Goal: Information Seeking & Learning: Learn about a topic

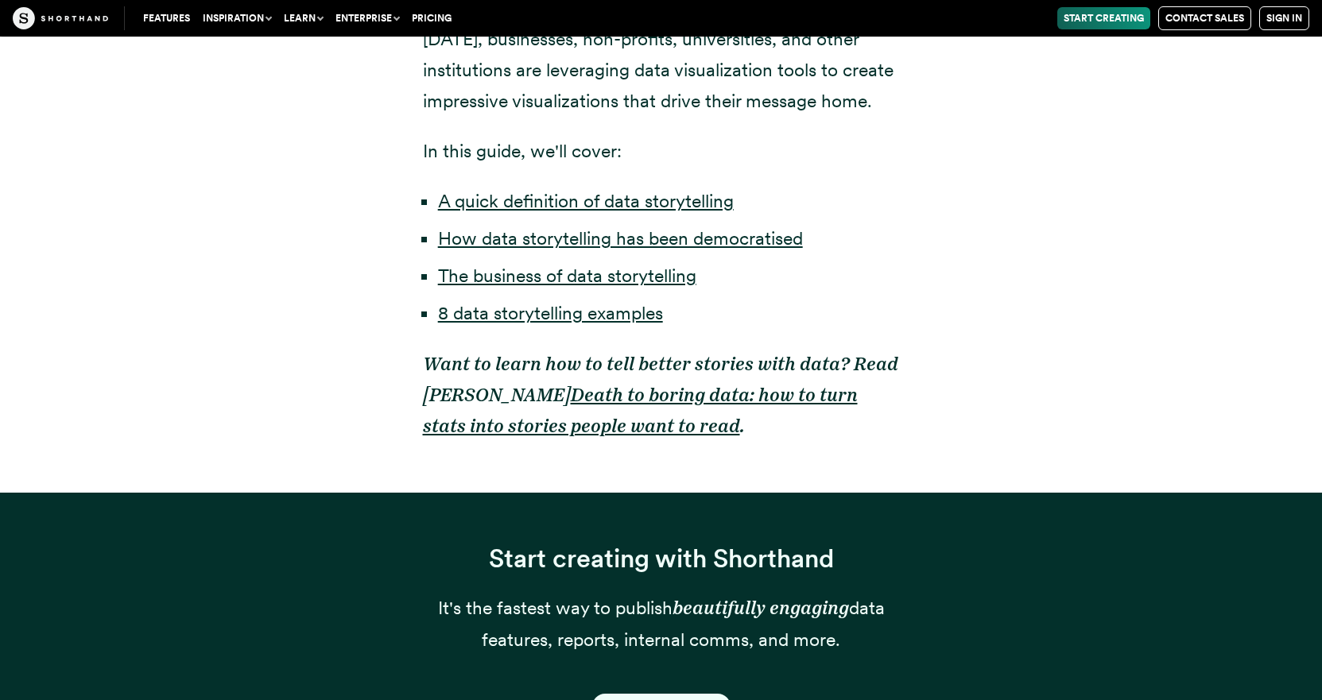
scroll to position [1272, 0]
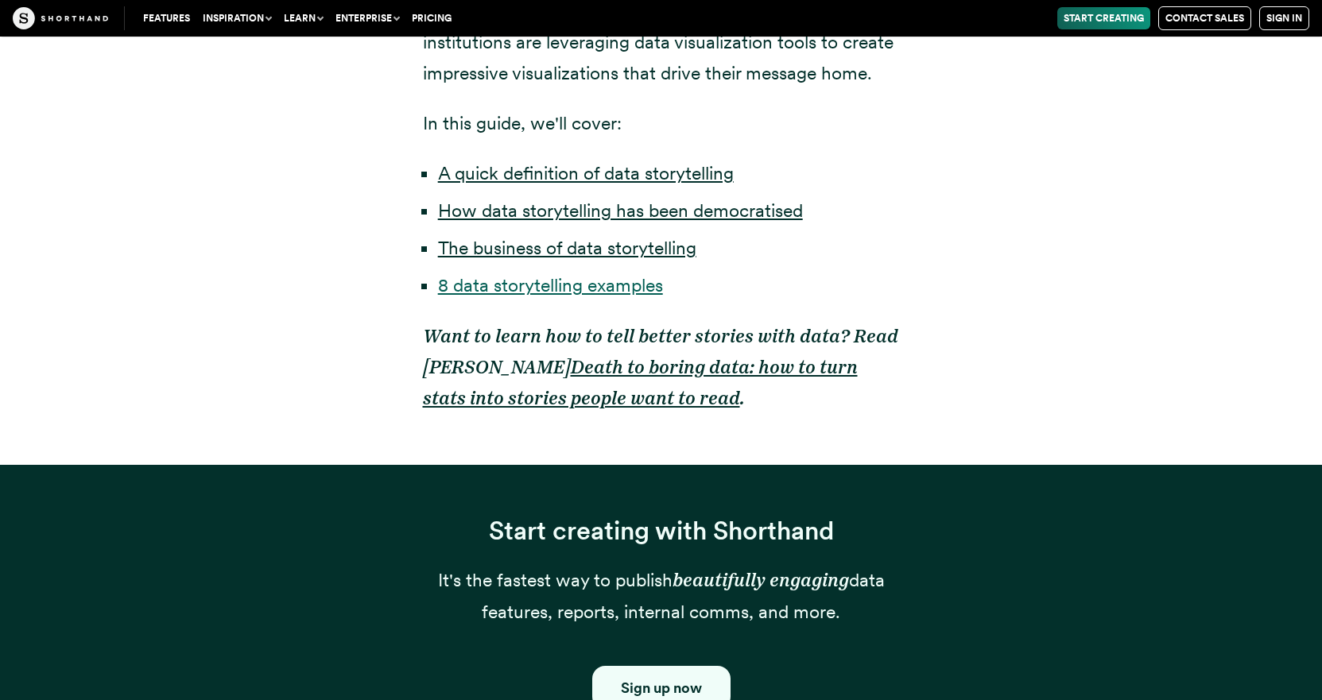
click at [545, 293] on link "8 data storytelling examples" at bounding box center [550, 285] width 225 height 22
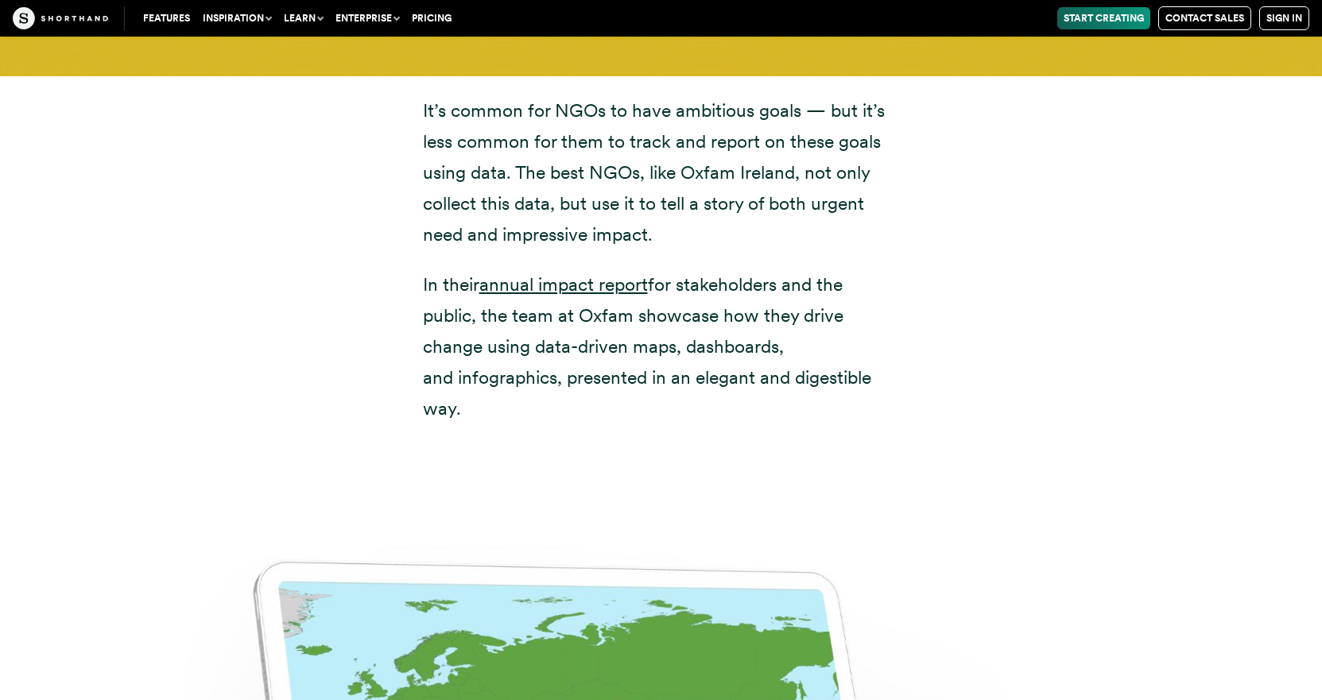
scroll to position [7971, 0]
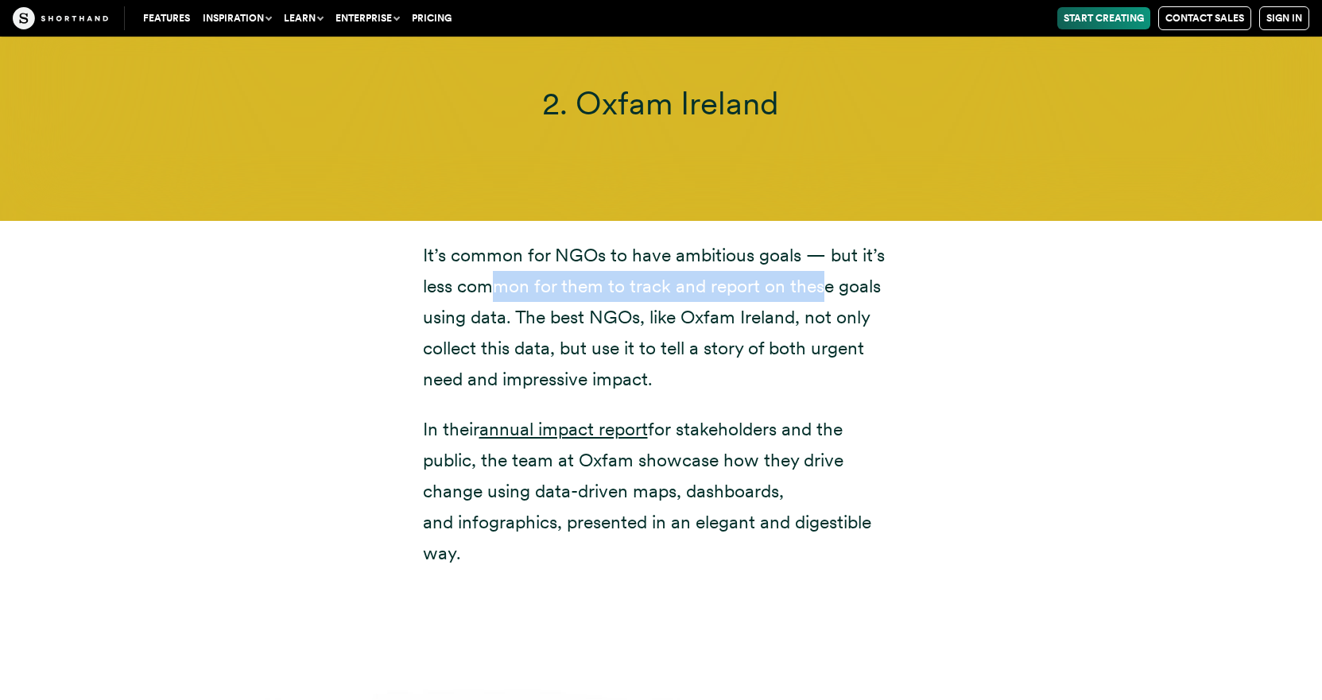
drag, startPoint x: 486, startPoint y: 259, endPoint x: 824, endPoint y: 268, distance: 338.8
click at [824, 268] on p "It’s common for NGOs to have ambitious goals — but it’s less common for them to…" at bounding box center [661, 317] width 477 height 155
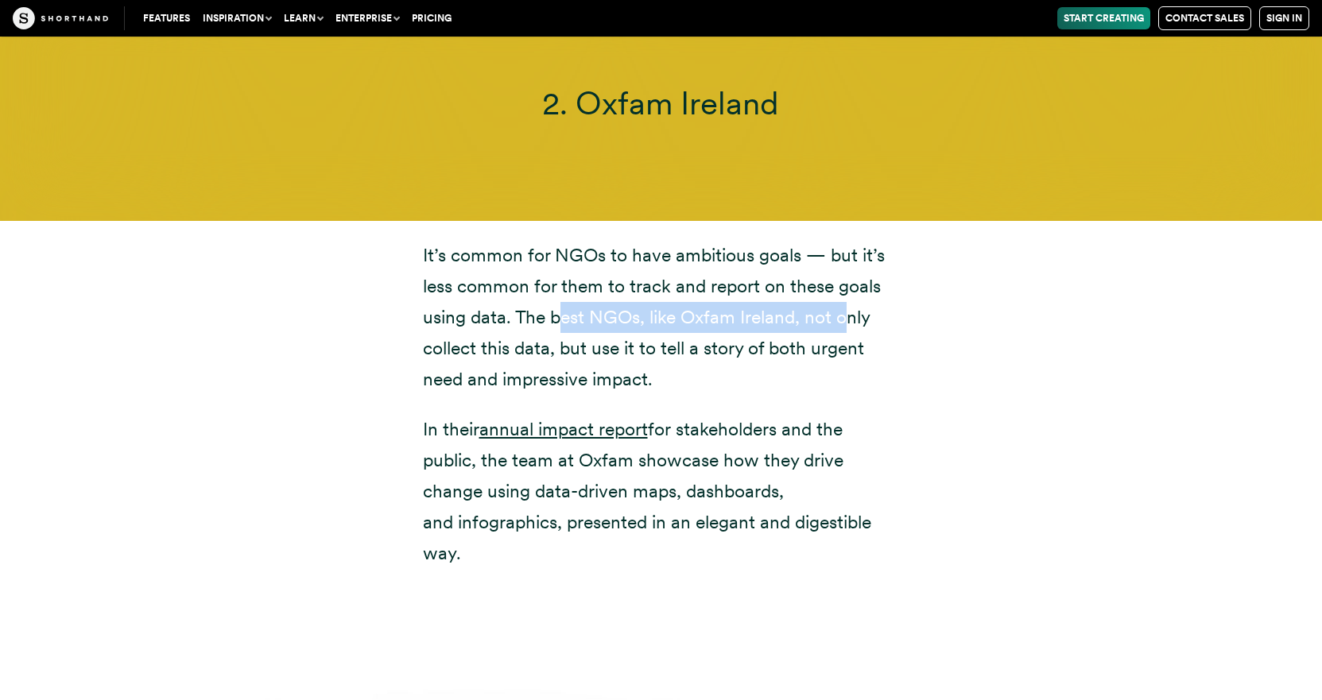
drag, startPoint x: 559, startPoint y: 288, endPoint x: 848, endPoint y: 289, distance: 289.4
click at [848, 289] on p "It’s common for NGOs to have ambitious goals — but it’s less common for them to…" at bounding box center [661, 317] width 477 height 155
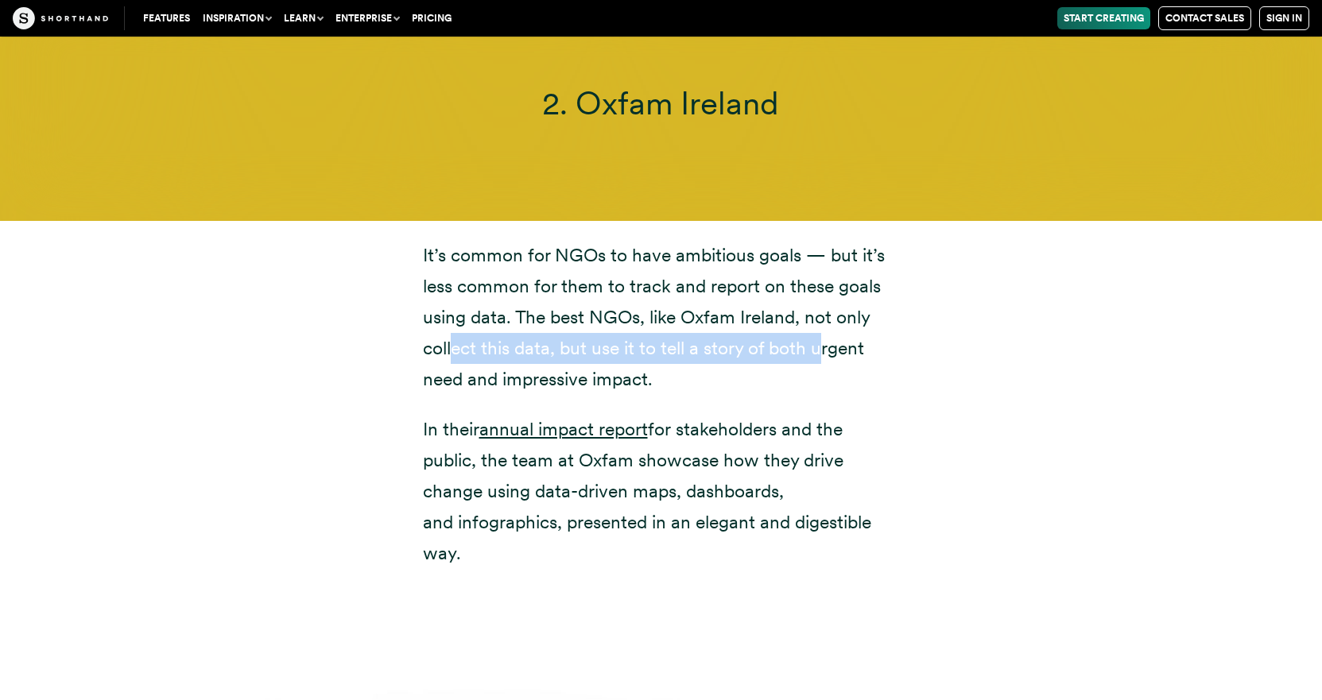
drag, startPoint x: 450, startPoint y: 315, endPoint x: 823, endPoint y: 332, distance: 373.3
click at [823, 332] on p "It’s common for NGOs to have ambitious goals — but it’s less common for them to…" at bounding box center [661, 317] width 477 height 155
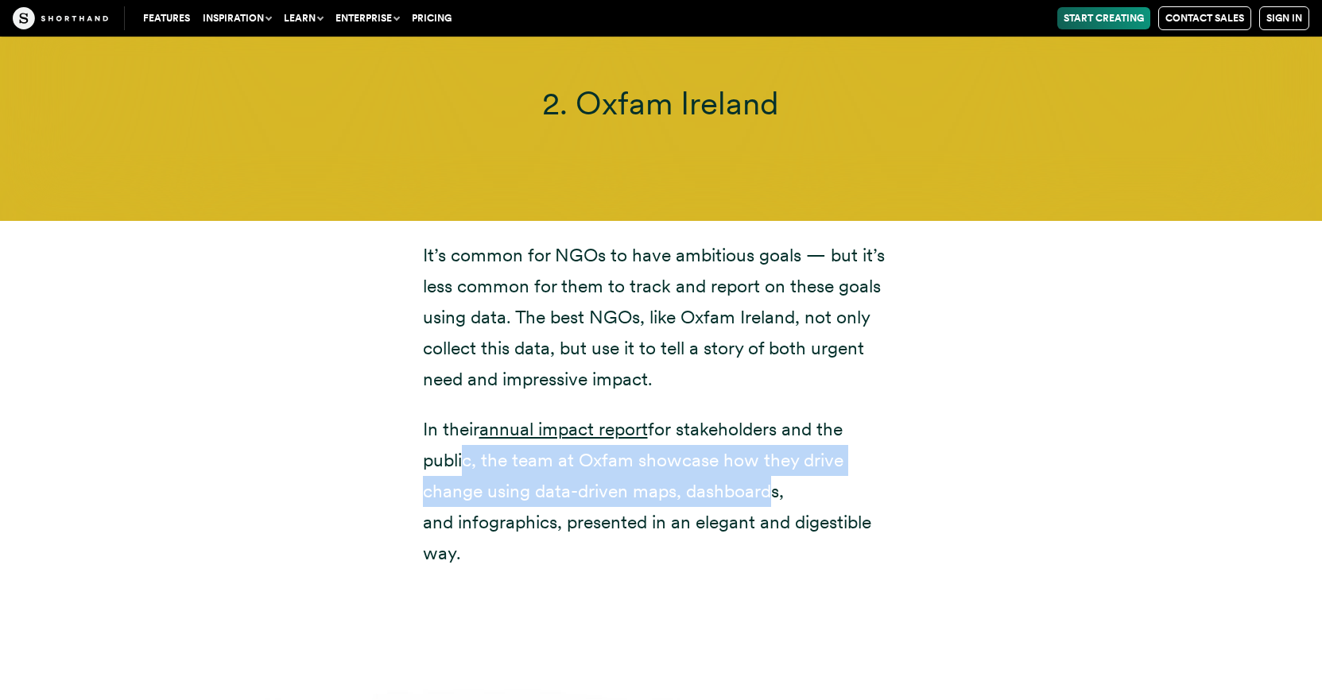
drag, startPoint x: 459, startPoint y: 426, endPoint x: 762, endPoint y: 463, distance: 305.9
click at [762, 463] on p "In their annual impact report for stakeholders and the public, the team at Oxfa…" at bounding box center [661, 491] width 477 height 155
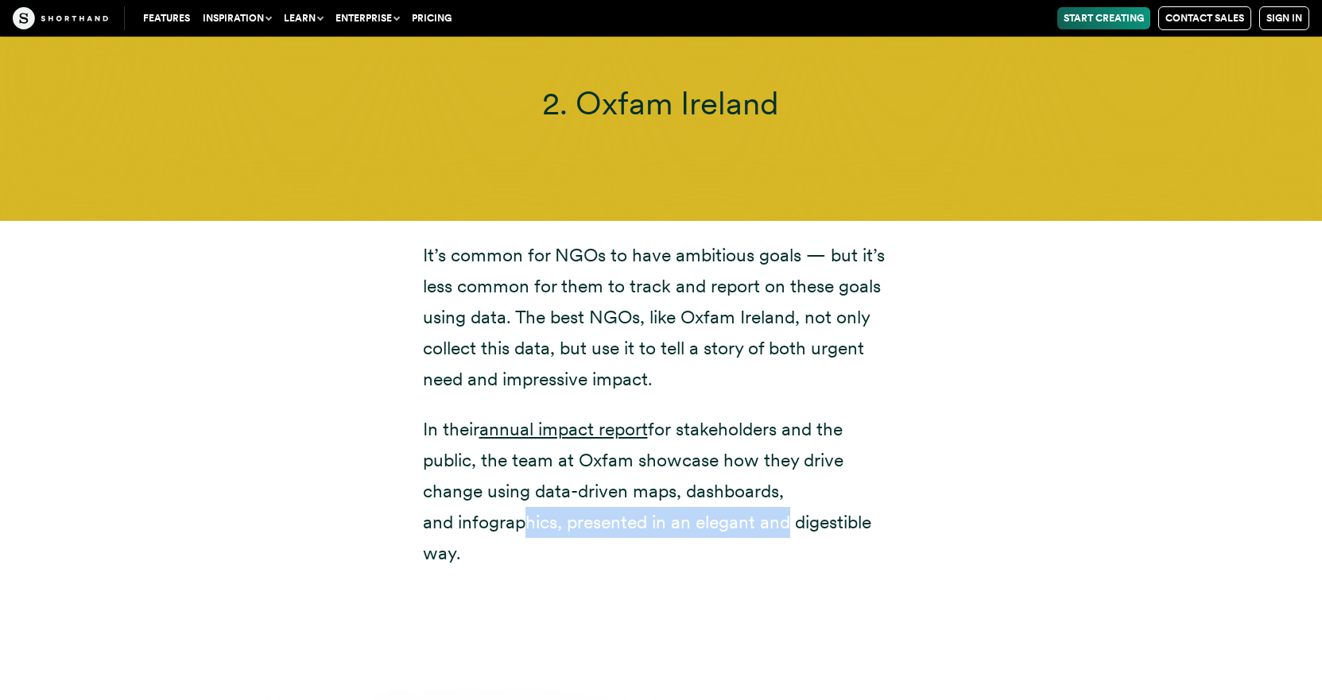
drag, startPoint x: 513, startPoint y: 494, endPoint x: 785, endPoint y: 502, distance: 272.1
click at [785, 502] on p "In their annual impact report for stakeholders and the public, the team at Oxfa…" at bounding box center [661, 491] width 477 height 155
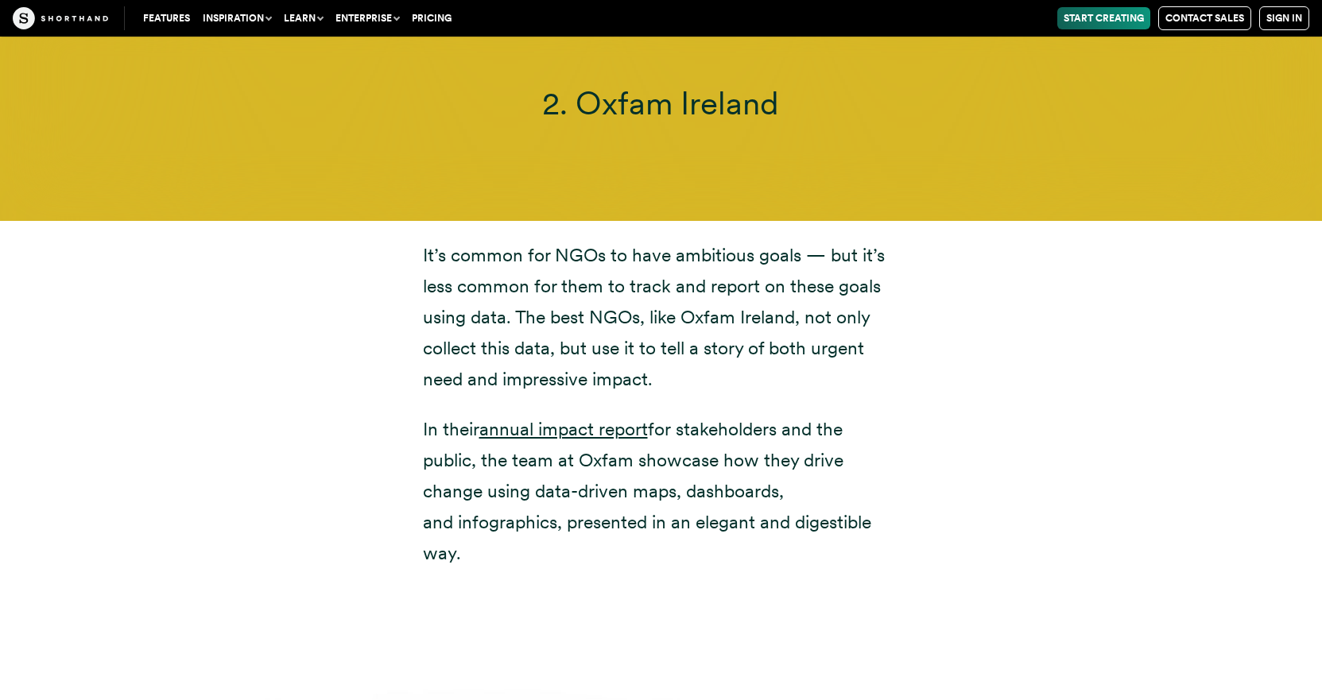
click at [684, 520] on p "In their annual impact report for stakeholders and the public, the team at Oxfa…" at bounding box center [661, 491] width 477 height 155
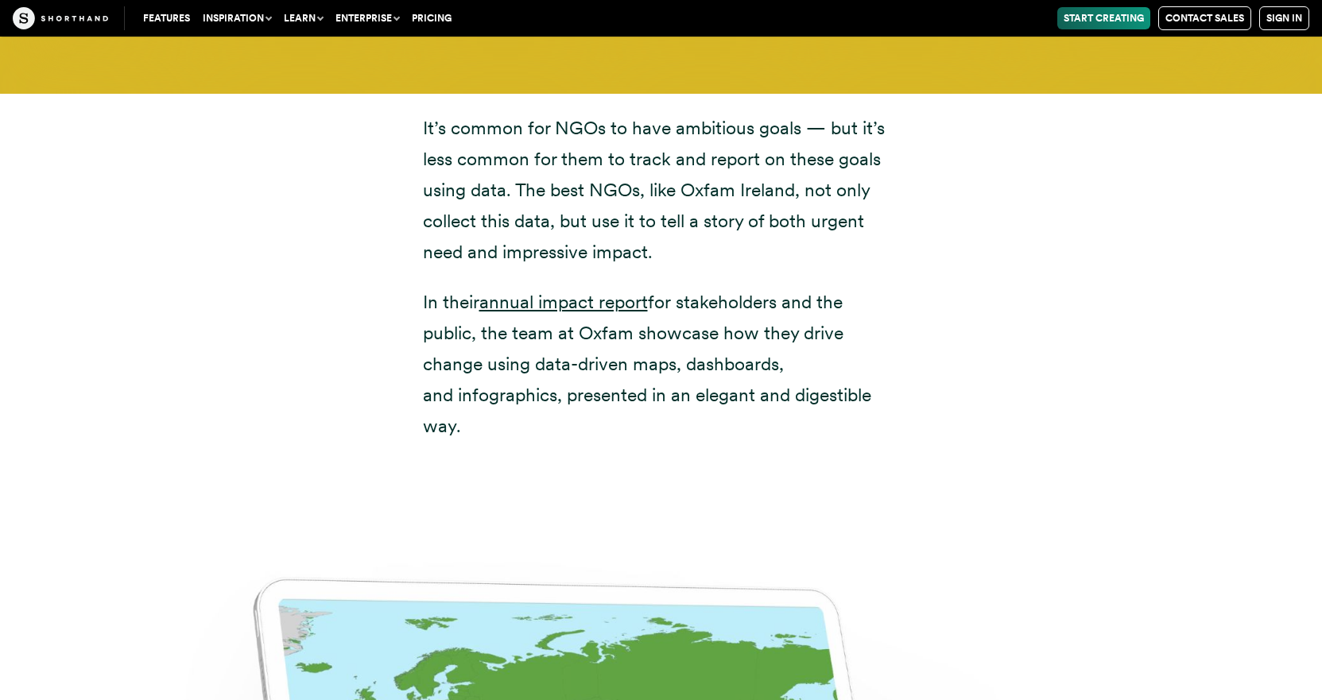
scroll to position [8051, 0]
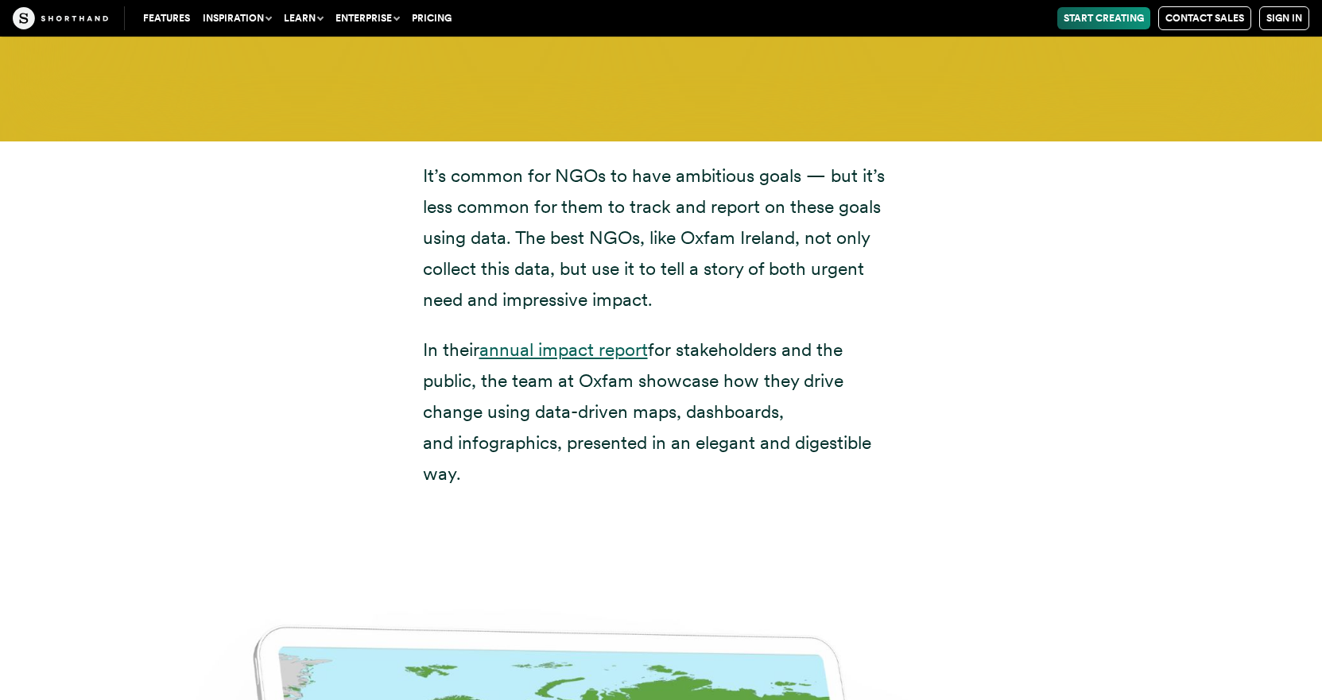
click at [596, 339] on link "annual impact report" at bounding box center [563, 350] width 169 height 22
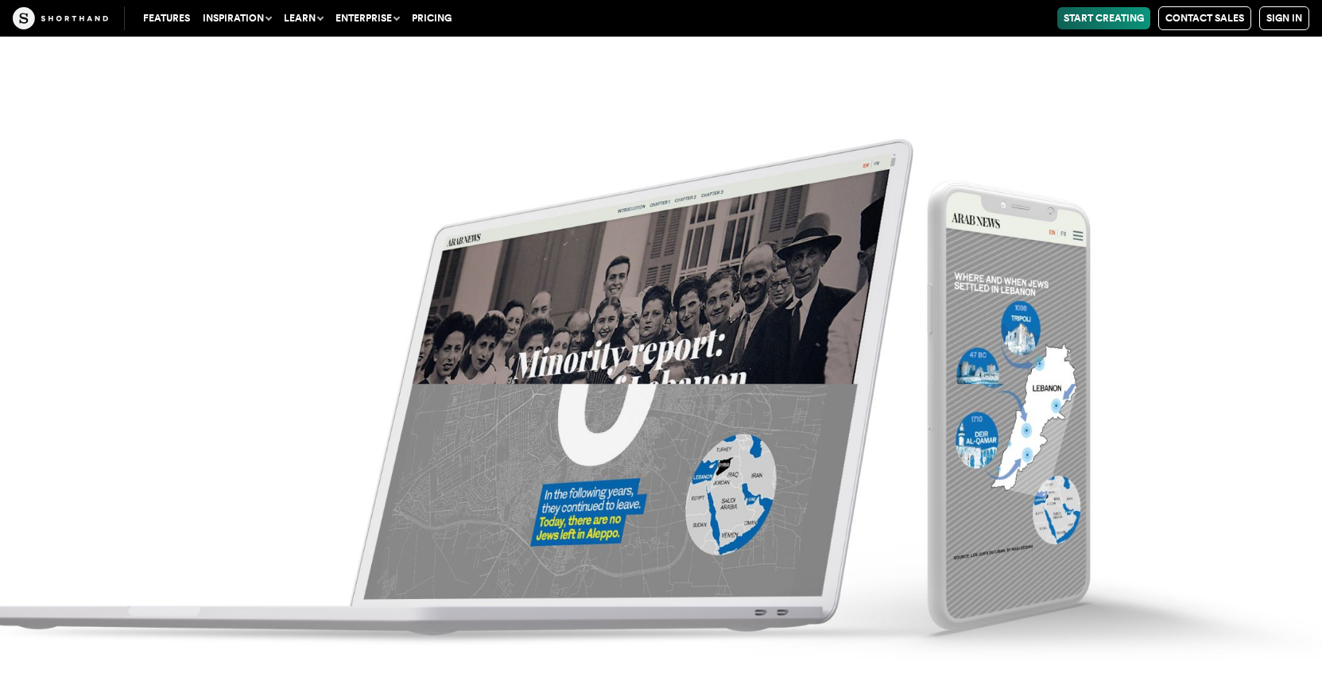
scroll to position [11072, 0]
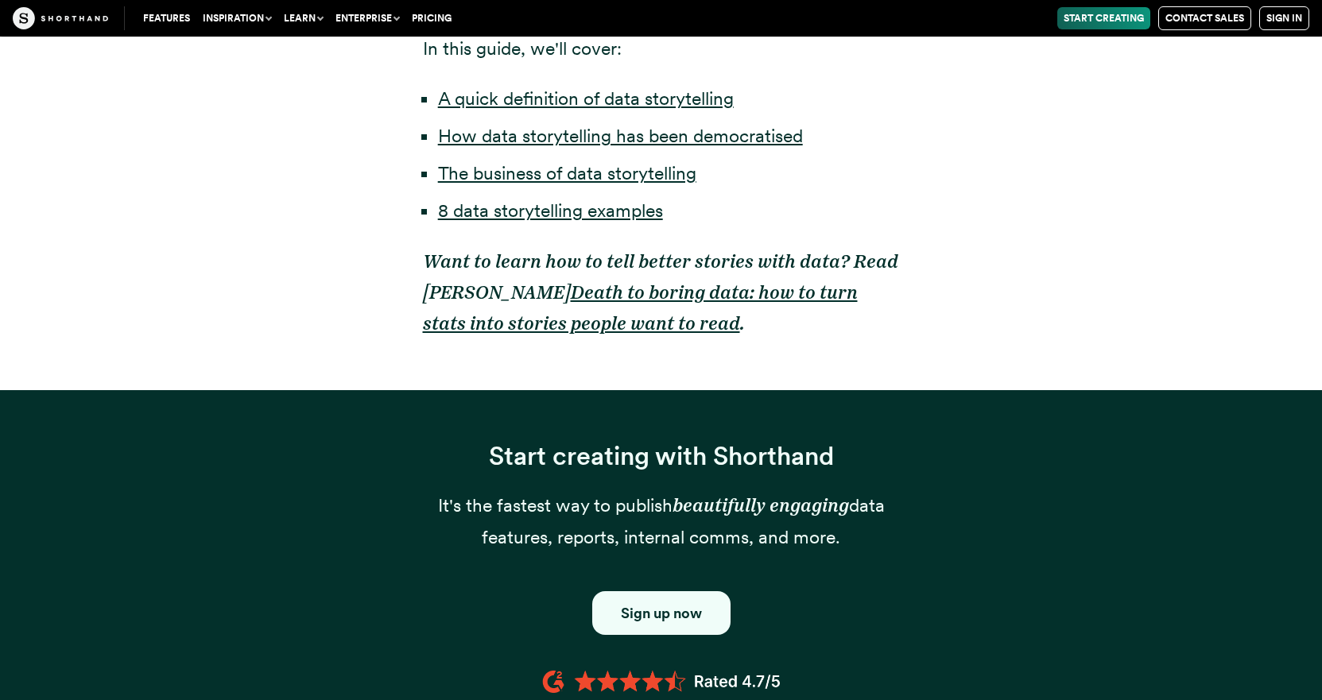
scroll to position [1272, 0]
